Goal: Task Accomplishment & Management: Use online tool/utility

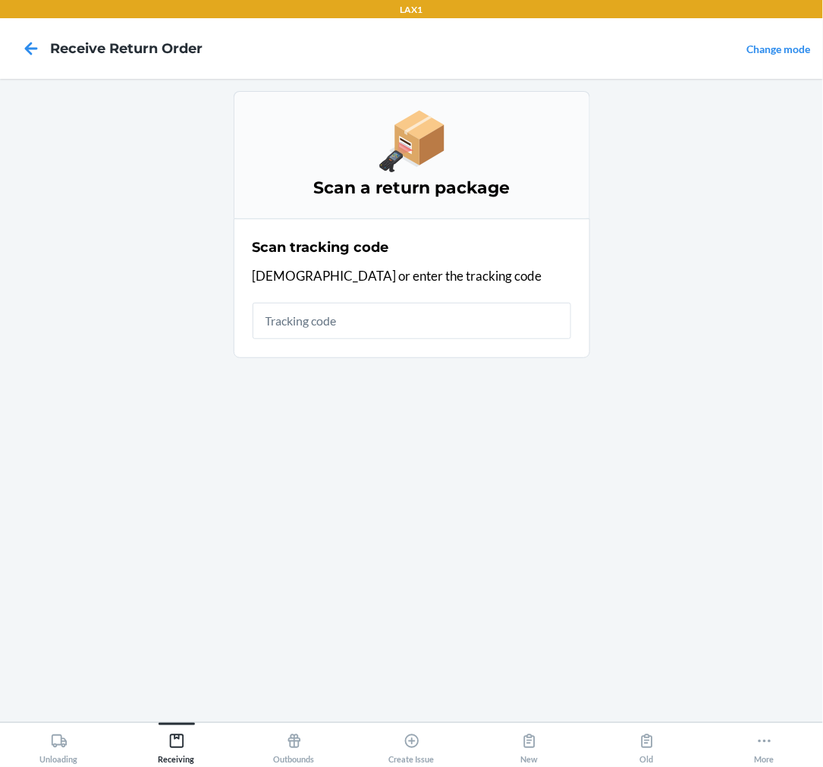
click at [362, 342] on div "Scan tracking code Scan or enter the tracking code" at bounding box center [412, 288] width 319 height 111
drag, startPoint x: 303, startPoint y: 316, endPoint x: 315, endPoint y: 291, distance: 26.8
click at [315, 291] on div "Scan tracking code Scan or enter the tracking code" at bounding box center [412, 288] width 319 height 111
click at [330, 325] on input "text" at bounding box center [412, 321] width 319 height 36
click at [758, 738] on icon at bounding box center [764, 741] width 17 height 17
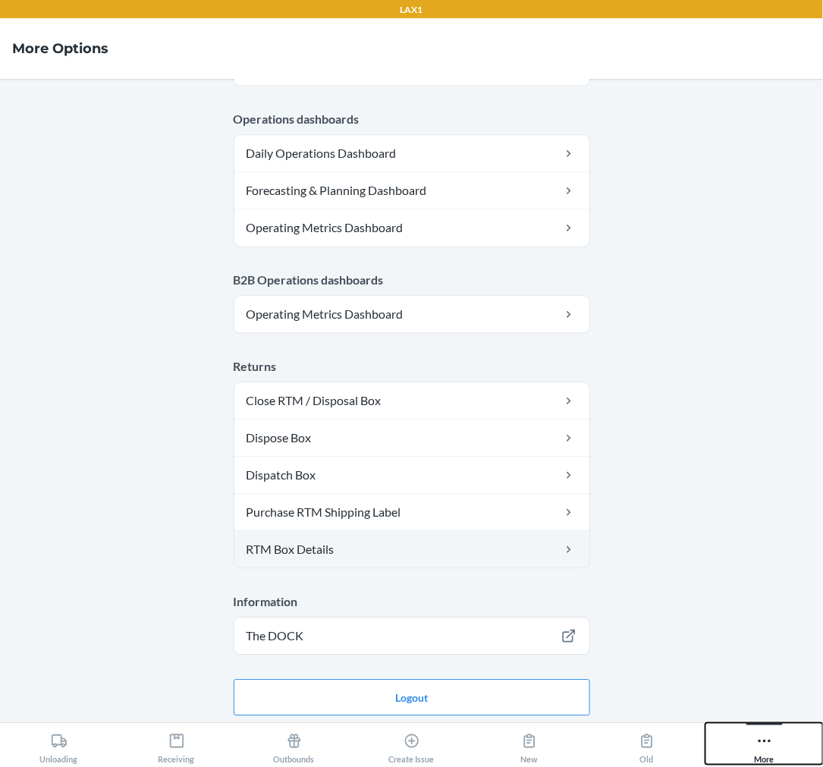
scroll to position [730, 0]
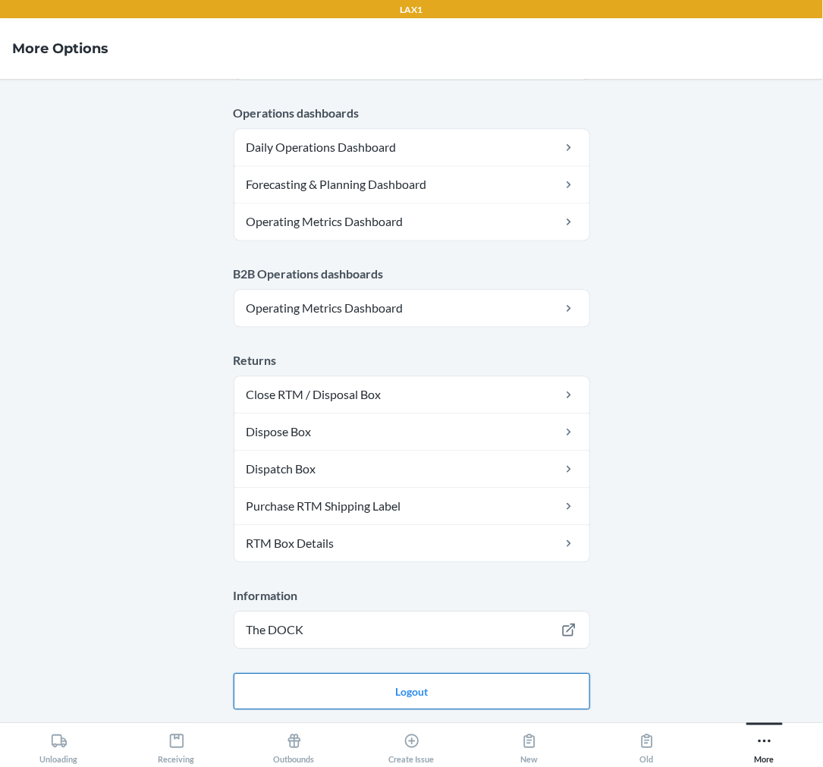
click at [392, 694] on button "Logout" at bounding box center [412, 691] width 356 height 36
